Goal: Obtain resource: Download file/media

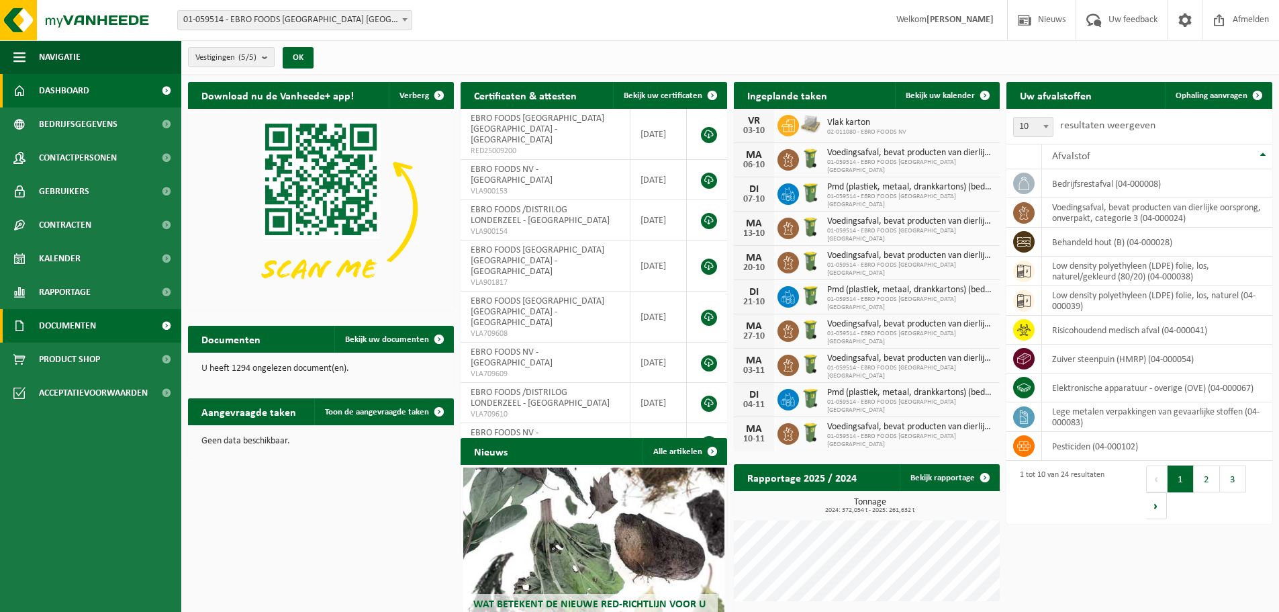
click at [81, 322] on span "Documenten" at bounding box center [67, 326] width 57 height 34
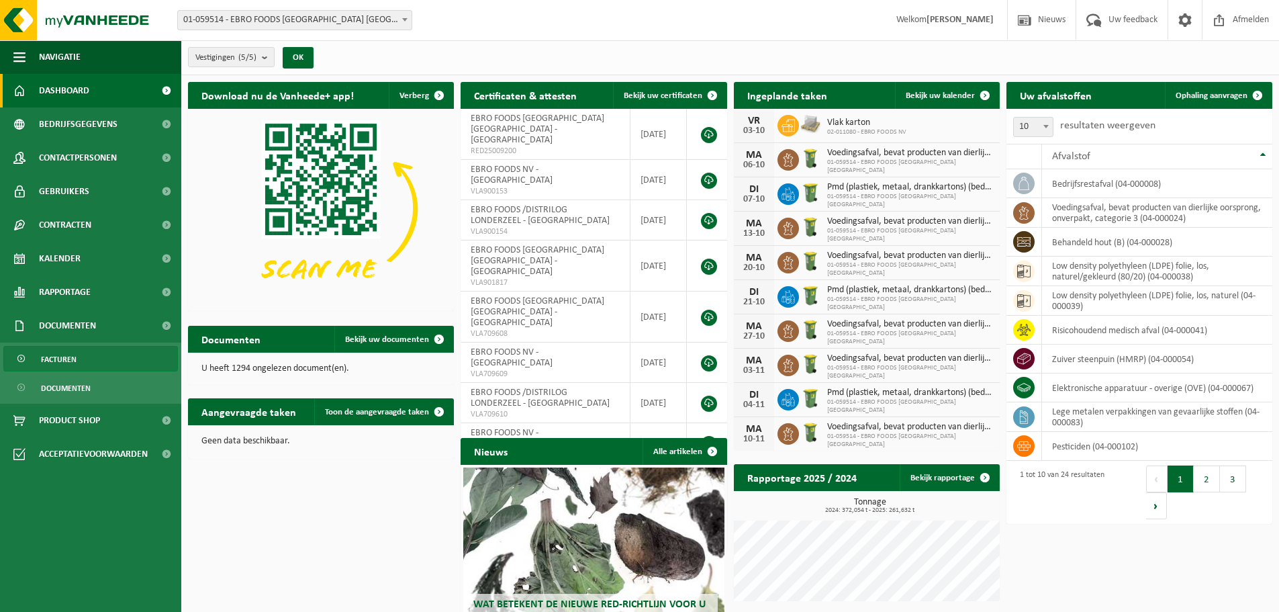
click at [60, 357] on span "Facturen" at bounding box center [59, 360] width 36 height 26
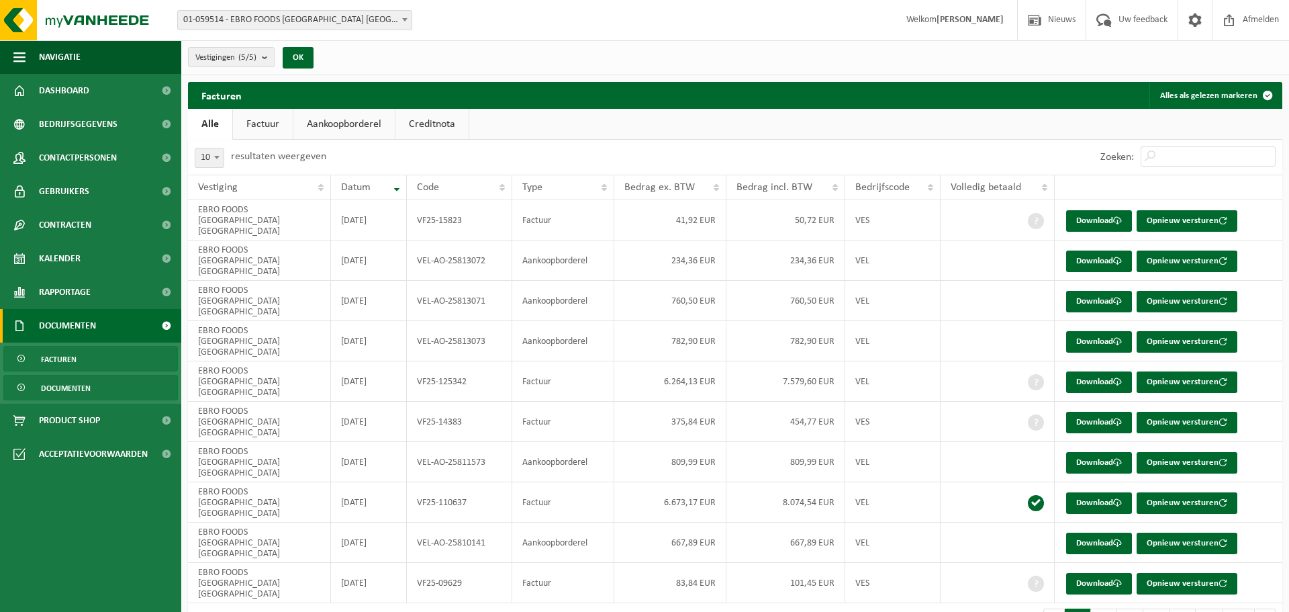
click at [78, 390] on span "Documenten" at bounding box center [66, 388] width 50 height 26
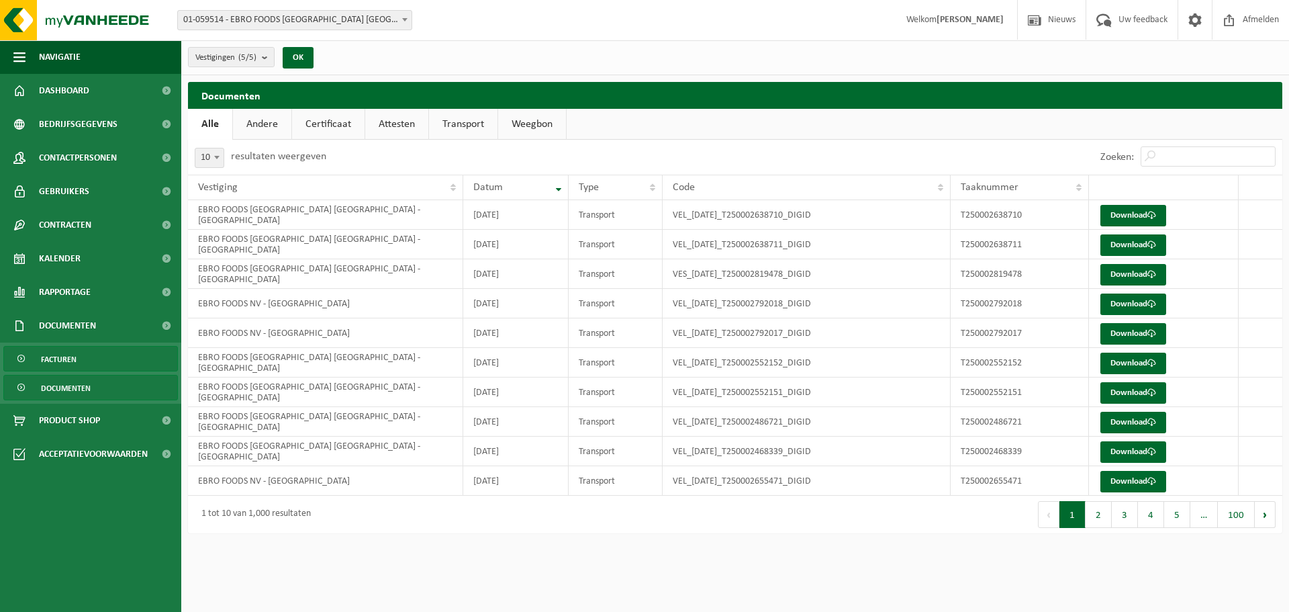
click at [73, 358] on span "Facturen" at bounding box center [59, 360] width 36 height 26
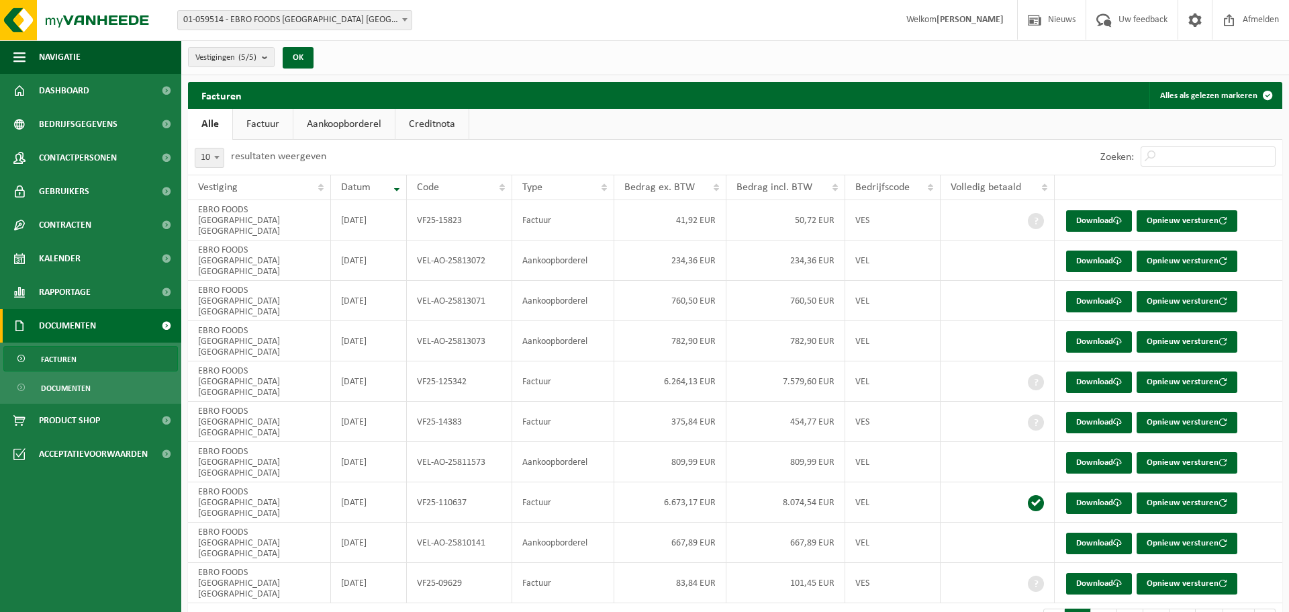
click at [76, 357] on span "Facturen" at bounding box center [59, 360] width 36 height 26
click at [1098, 291] on link "Download" at bounding box center [1099, 301] width 66 height 21
click at [1096, 250] on link "Download" at bounding box center [1099, 260] width 66 height 21
